Goal: Book appointment/travel/reservation

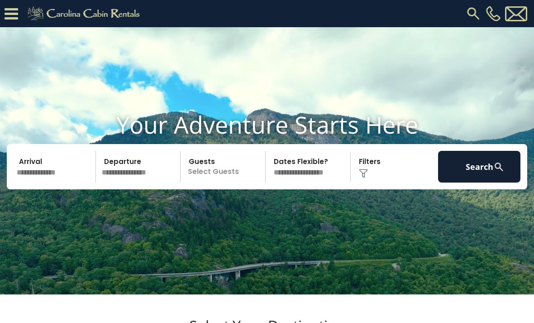
click at [28, 177] on input "text" at bounding box center [55, 167] width 82 height 32
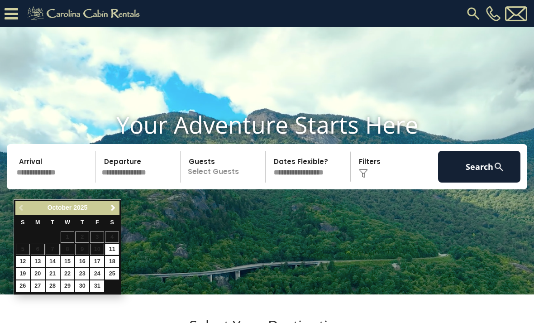
click at [110, 209] on span "Next" at bounding box center [112, 207] width 7 height 7
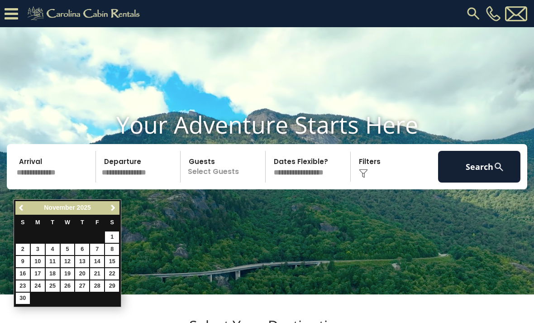
click at [111, 209] on span "Next" at bounding box center [112, 207] width 7 height 7
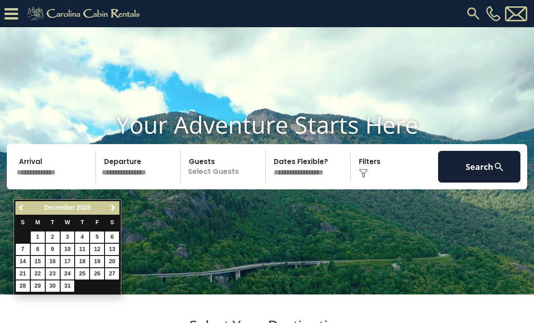
click at [111, 208] on span "Next" at bounding box center [112, 207] width 7 height 7
click at [117, 211] on link "Next" at bounding box center [112, 207] width 11 height 11
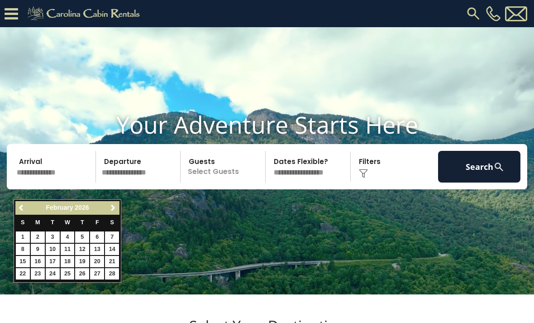
click at [117, 207] on link "Next" at bounding box center [112, 207] width 11 height 11
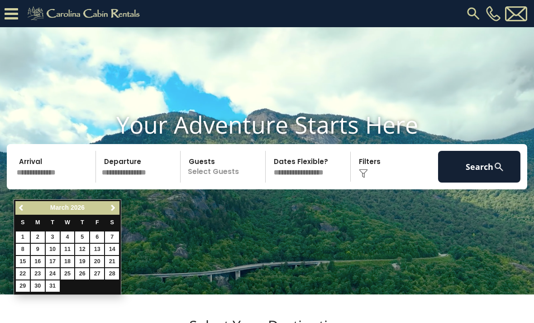
click at [115, 206] on span "Next" at bounding box center [112, 207] width 7 height 7
click at [86, 238] on link "2" at bounding box center [82, 236] width 14 height 11
type input "******"
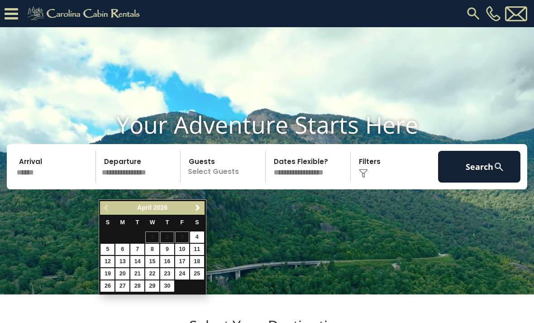
click at [114, 250] on link "5" at bounding box center [107, 248] width 14 height 11
type input "******"
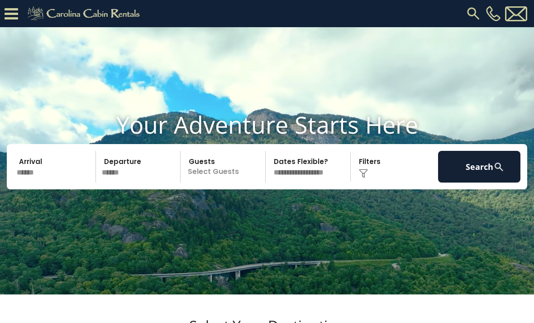
click at [235, 182] on p "Select Guests" at bounding box center [224, 167] width 82 height 32
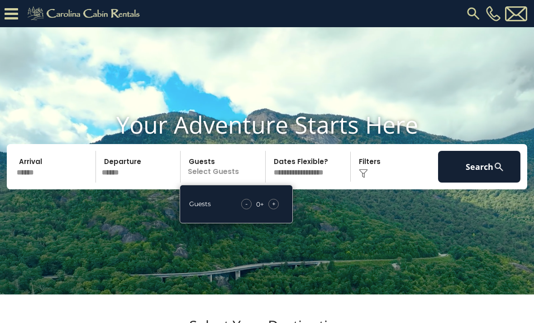
click at [279, 209] on div "+" at bounding box center [273, 204] width 10 height 10
click at [277, 209] on div "+" at bounding box center [273, 204] width 10 height 10
click at [274, 208] on span "+" at bounding box center [274, 203] width 4 height 9
click at [272, 208] on span "+" at bounding box center [274, 203] width 4 height 9
click at [481, 182] on button "Search" at bounding box center [479, 167] width 82 height 32
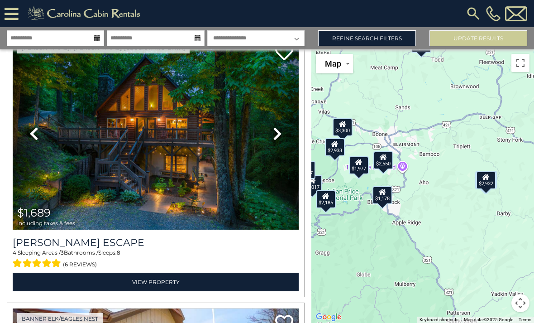
scroll to position [338, 0]
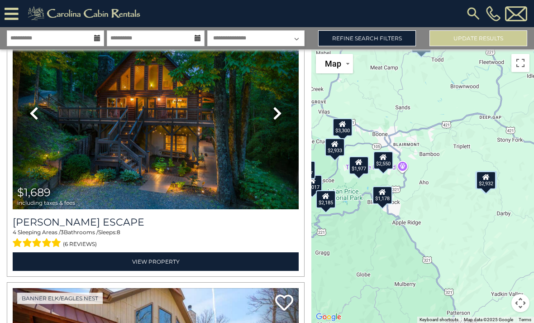
click at [91, 152] on img at bounding box center [156, 113] width 286 height 192
click at [530, 172] on div "$3,761 $1,689 $2,088 $2,338 $1,466 $2,017 $1,730 $4,352 $3,300 $1,762 $1,494 $2…" at bounding box center [422, 185] width 223 height 273
click at [383, 204] on div "$1,178" at bounding box center [382, 195] width 20 height 18
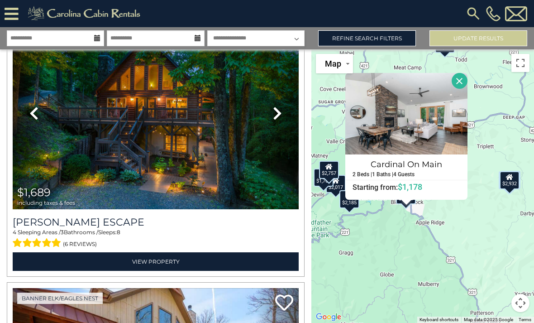
click at [438, 171] on h4 "Cardinal On Main" at bounding box center [406, 164] width 121 height 14
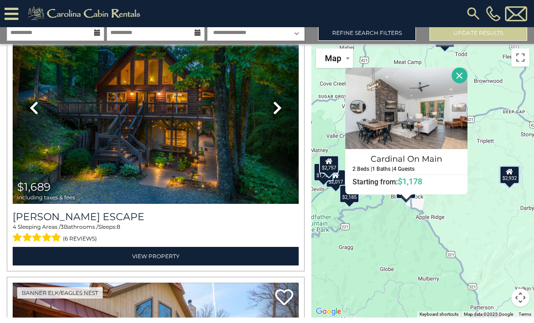
scroll to position [2, 0]
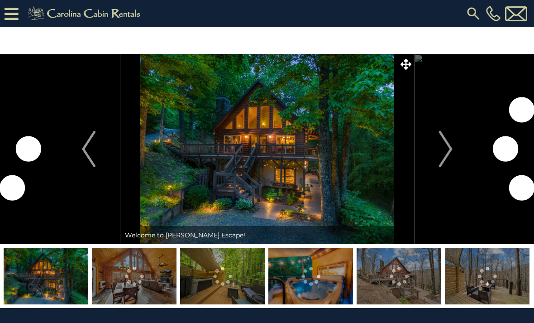
click at [441, 140] on img "Next" at bounding box center [445, 149] width 14 height 36
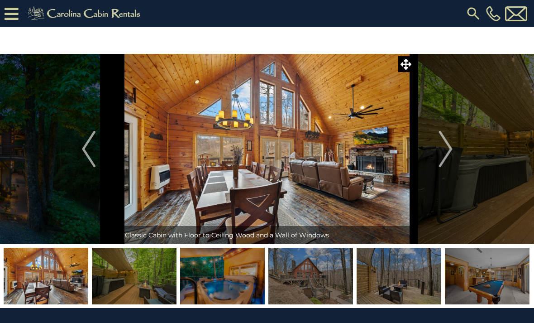
click at [438, 143] on button "Next" at bounding box center [445, 149] width 63 height 190
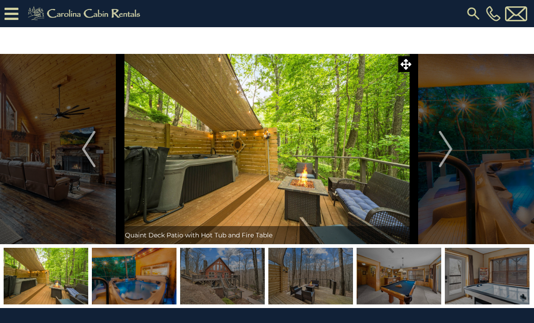
click at [448, 148] on img "Next" at bounding box center [445, 149] width 14 height 36
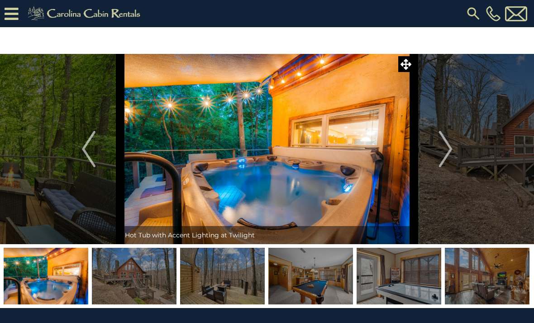
click at [446, 143] on img "Next" at bounding box center [445, 149] width 14 height 36
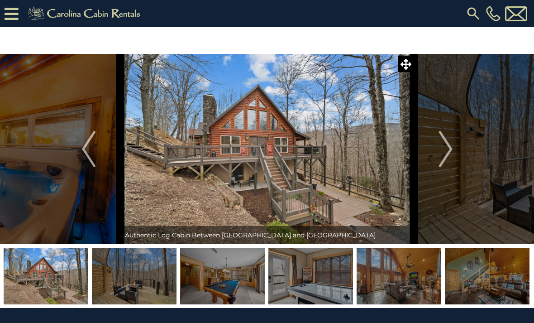
click at [454, 148] on button "Next" at bounding box center [445, 149] width 63 height 190
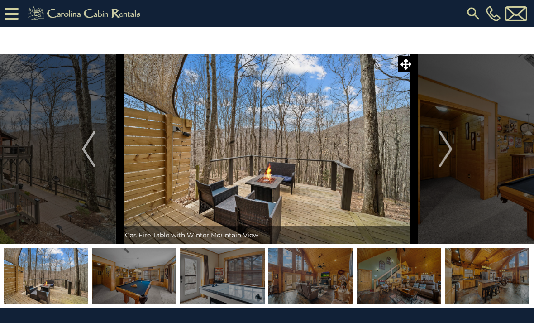
click at [445, 148] on img "Next" at bounding box center [445, 149] width 14 height 36
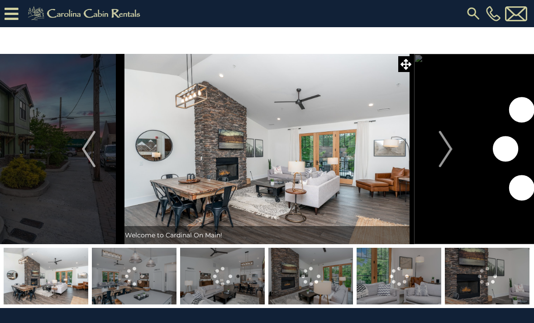
click at [449, 151] on img "Next" at bounding box center [445, 149] width 14 height 36
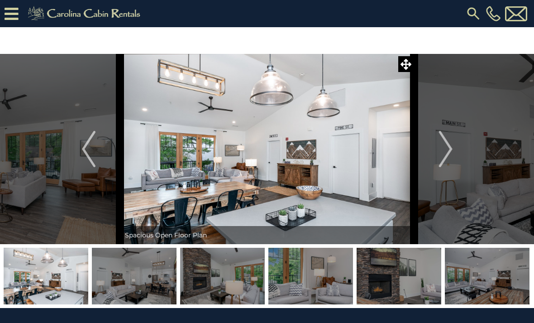
click at [438, 164] on button "Next" at bounding box center [445, 149] width 63 height 190
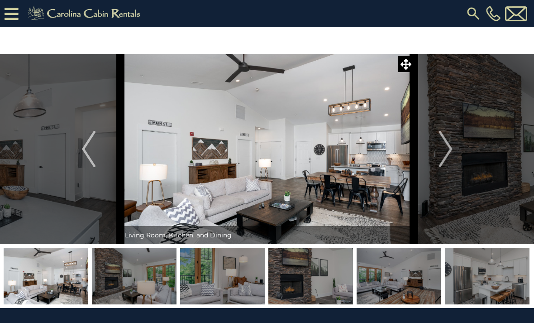
click at [439, 157] on img "Next" at bounding box center [445, 149] width 14 height 36
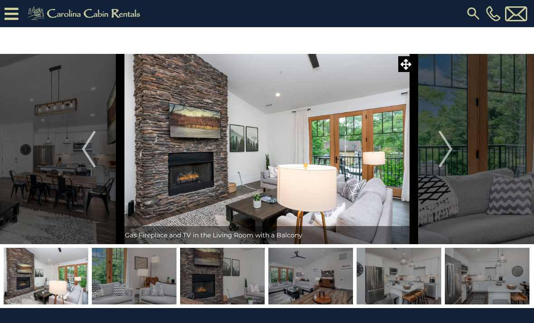
click at [436, 156] on button "Next" at bounding box center [445, 149] width 63 height 190
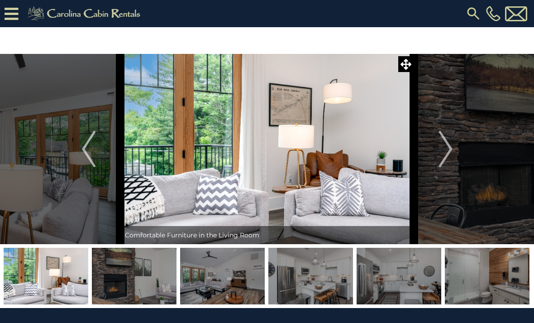
click at [433, 158] on button "Next" at bounding box center [445, 149] width 63 height 190
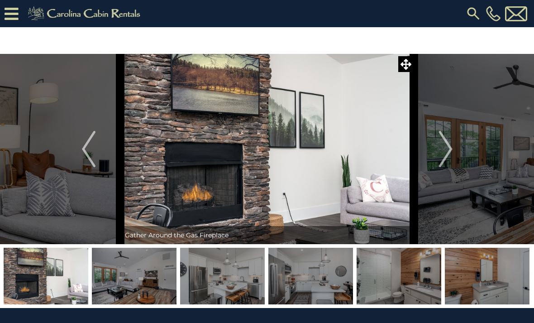
click at [432, 162] on button "Next" at bounding box center [445, 149] width 63 height 190
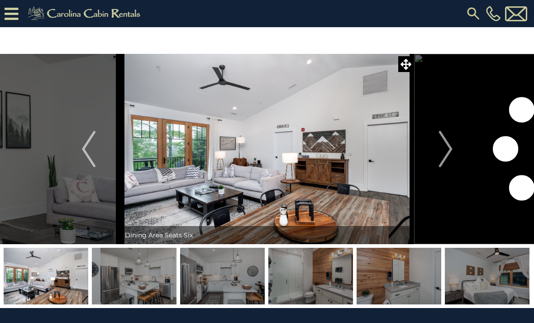
click at [420, 168] on button "Next" at bounding box center [445, 149] width 63 height 190
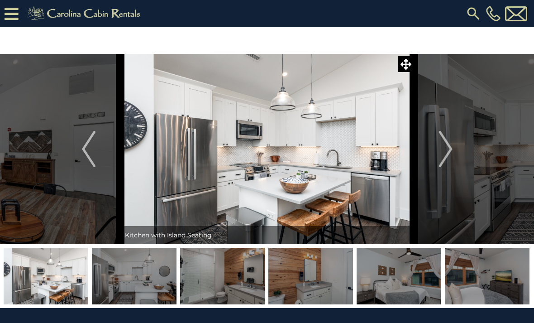
click at [422, 166] on button "Next" at bounding box center [445, 149] width 63 height 190
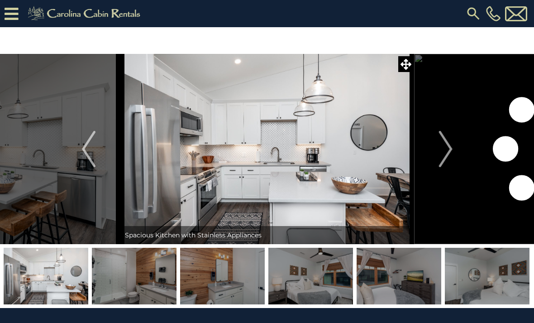
click at [423, 169] on button "Next" at bounding box center [445, 149] width 63 height 190
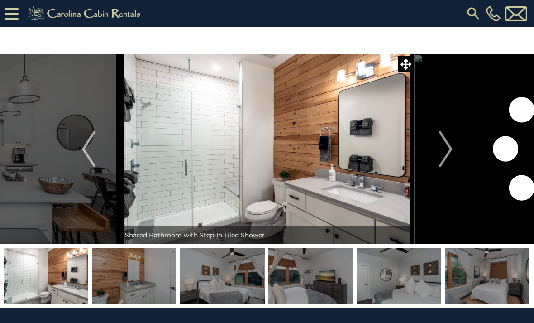
click at [429, 165] on button "Next" at bounding box center [445, 149] width 63 height 190
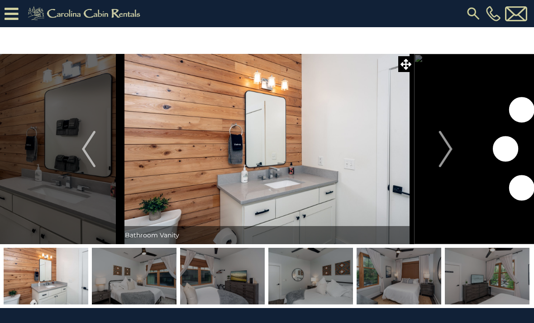
click at [433, 164] on button "Next" at bounding box center [445, 149] width 63 height 190
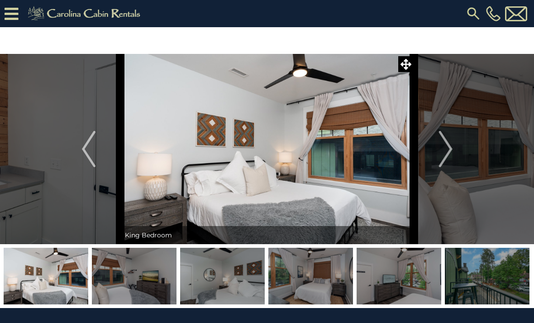
click at [434, 166] on button "Next" at bounding box center [445, 149] width 63 height 190
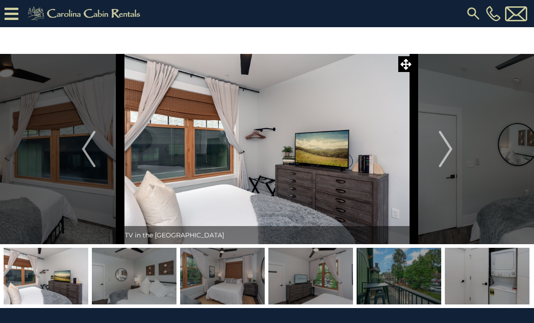
click at [434, 164] on button "Next" at bounding box center [445, 149] width 63 height 190
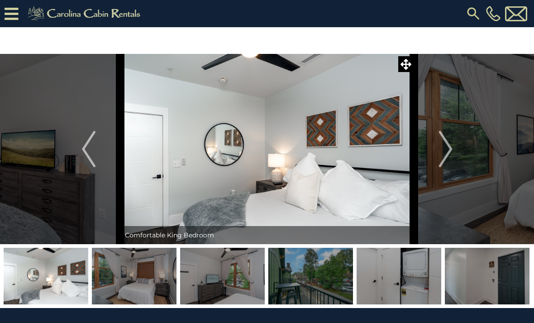
click at [434, 164] on button "Next" at bounding box center [445, 149] width 63 height 190
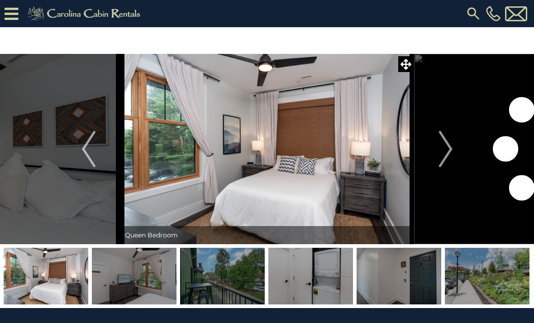
click at [433, 163] on button "Next" at bounding box center [445, 149] width 63 height 190
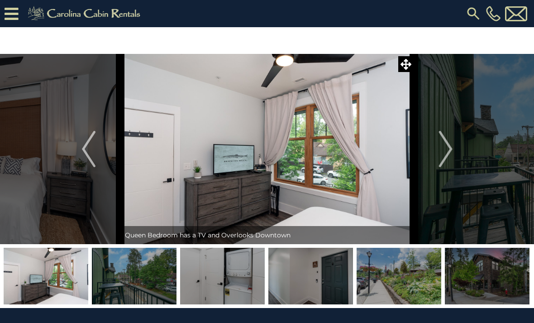
click at [436, 162] on button "Next" at bounding box center [445, 149] width 63 height 190
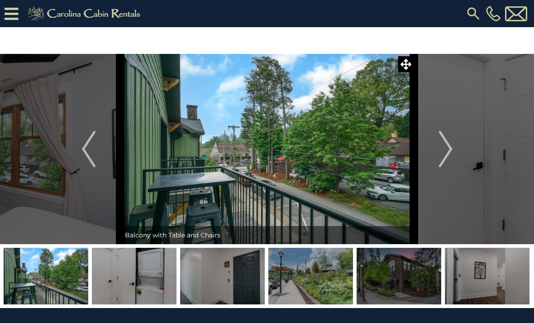
click at [437, 163] on button "Next" at bounding box center [445, 149] width 63 height 190
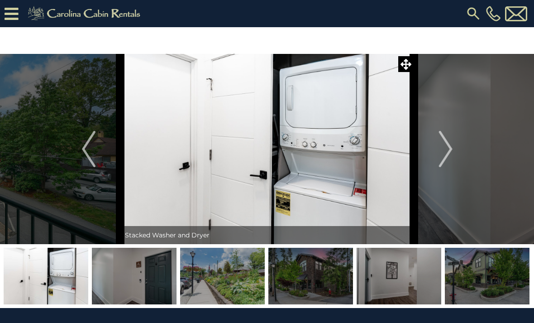
click at [89, 155] on img "Previous" at bounding box center [89, 149] width 14 height 36
